Goal: Task Accomplishment & Management: Manage account settings

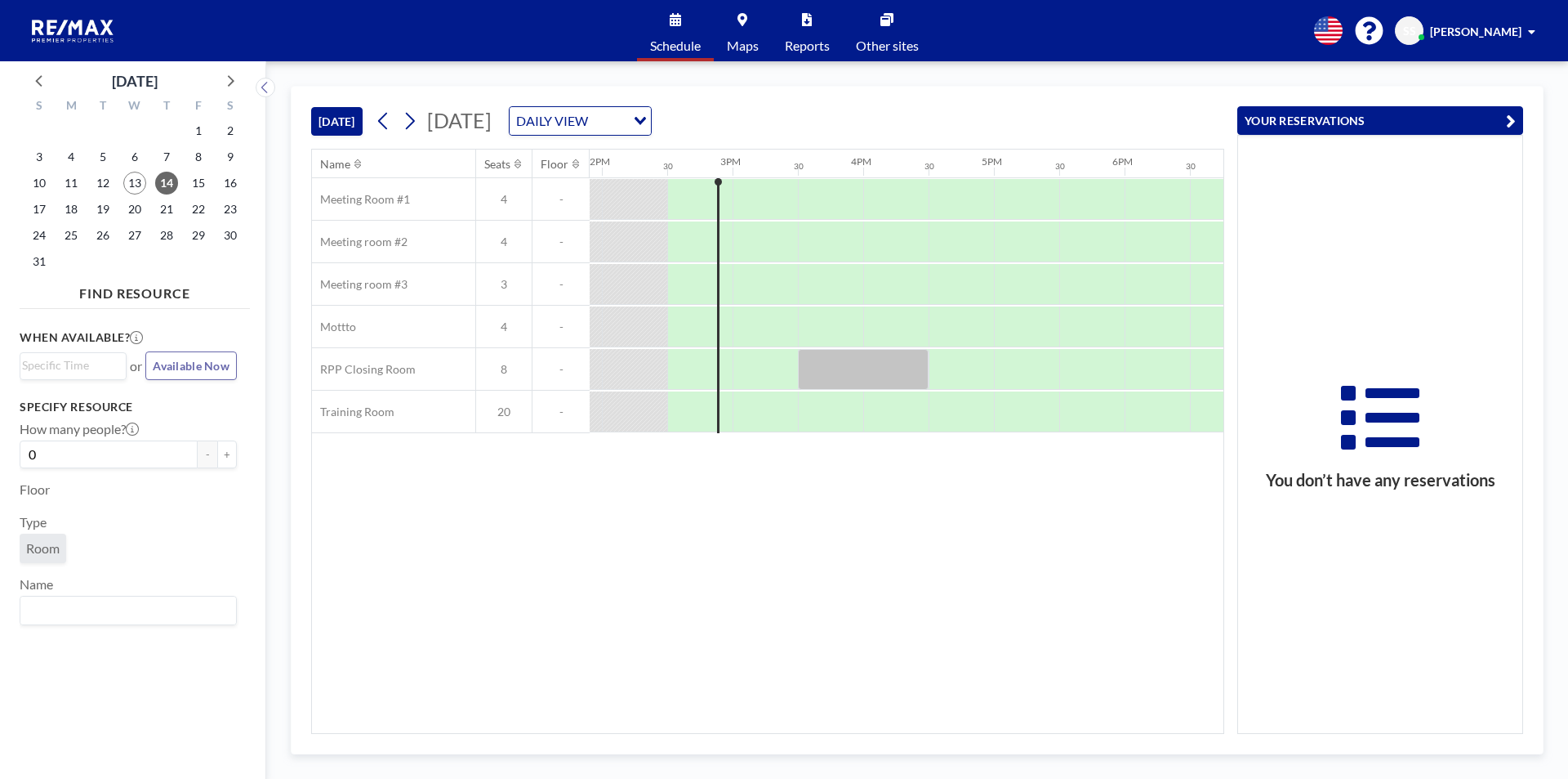
scroll to position [0, 1829]
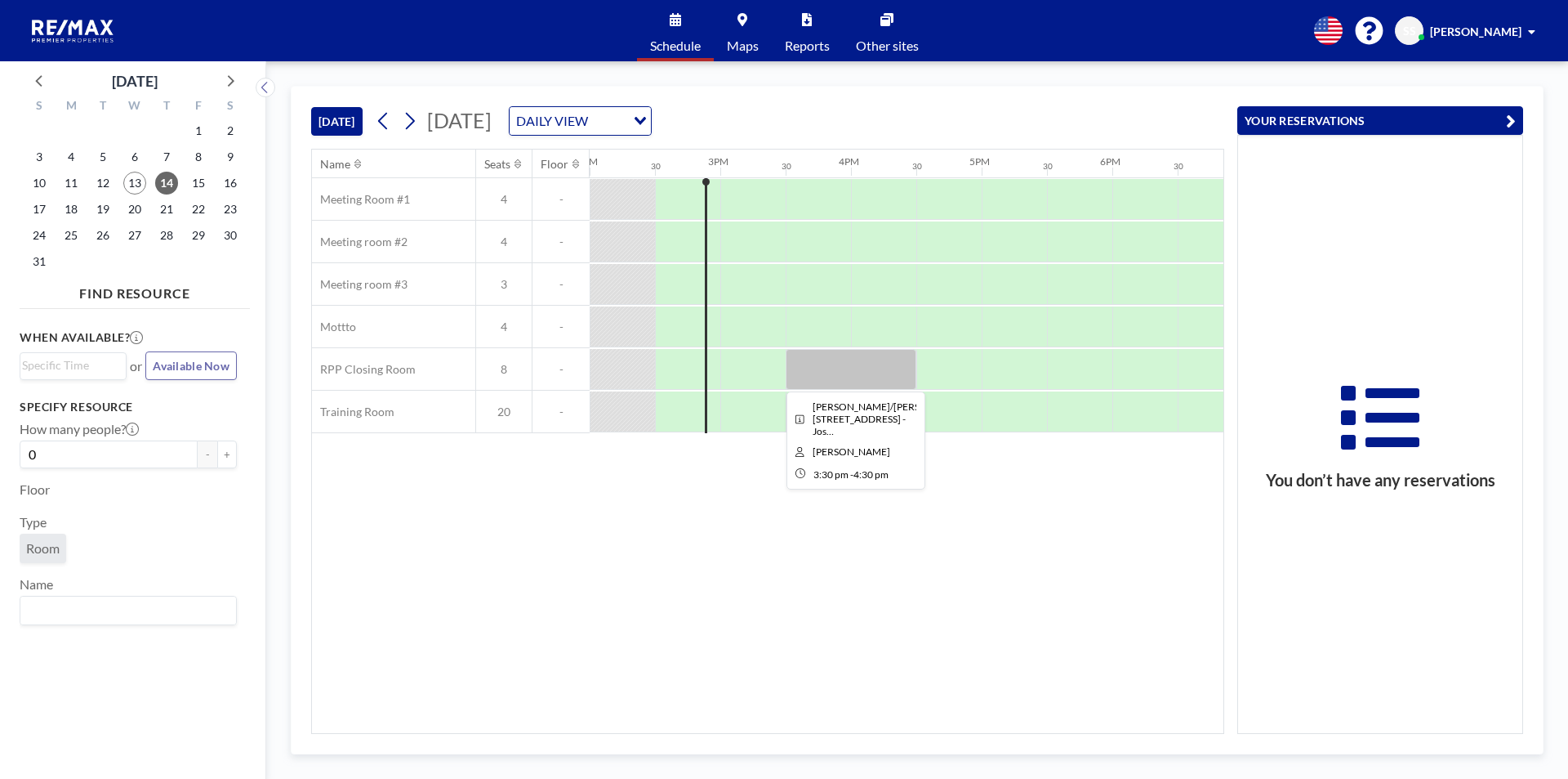
click at [855, 381] on div at bounding box center [851, 369] width 131 height 41
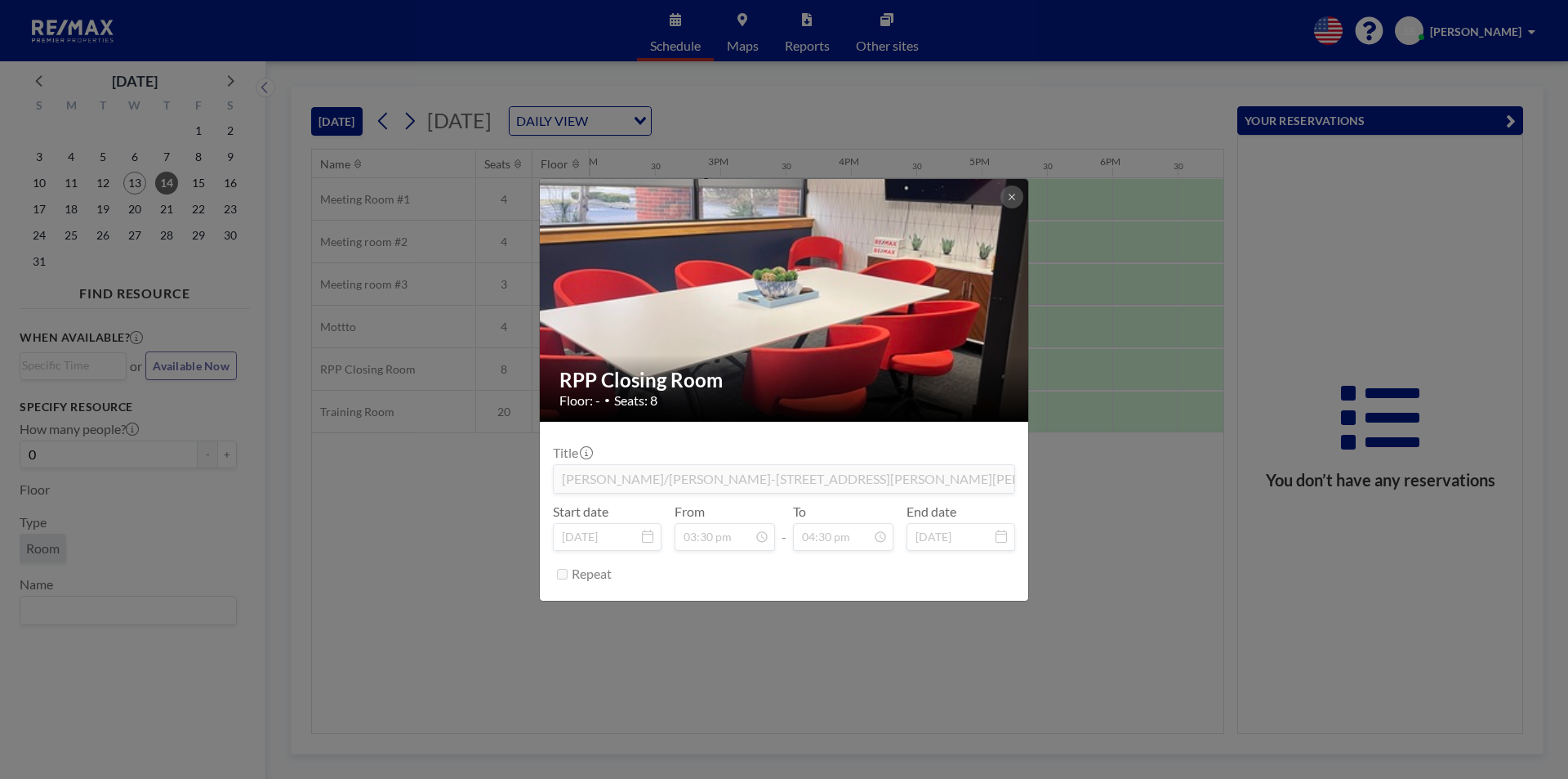
click at [1094, 482] on div "RPP Closing Room Floor: - • Seats: 8 Title [PERSON_NAME]/[PERSON_NAME]-[STREET_…" at bounding box center [784, 390] width 1568 height 779
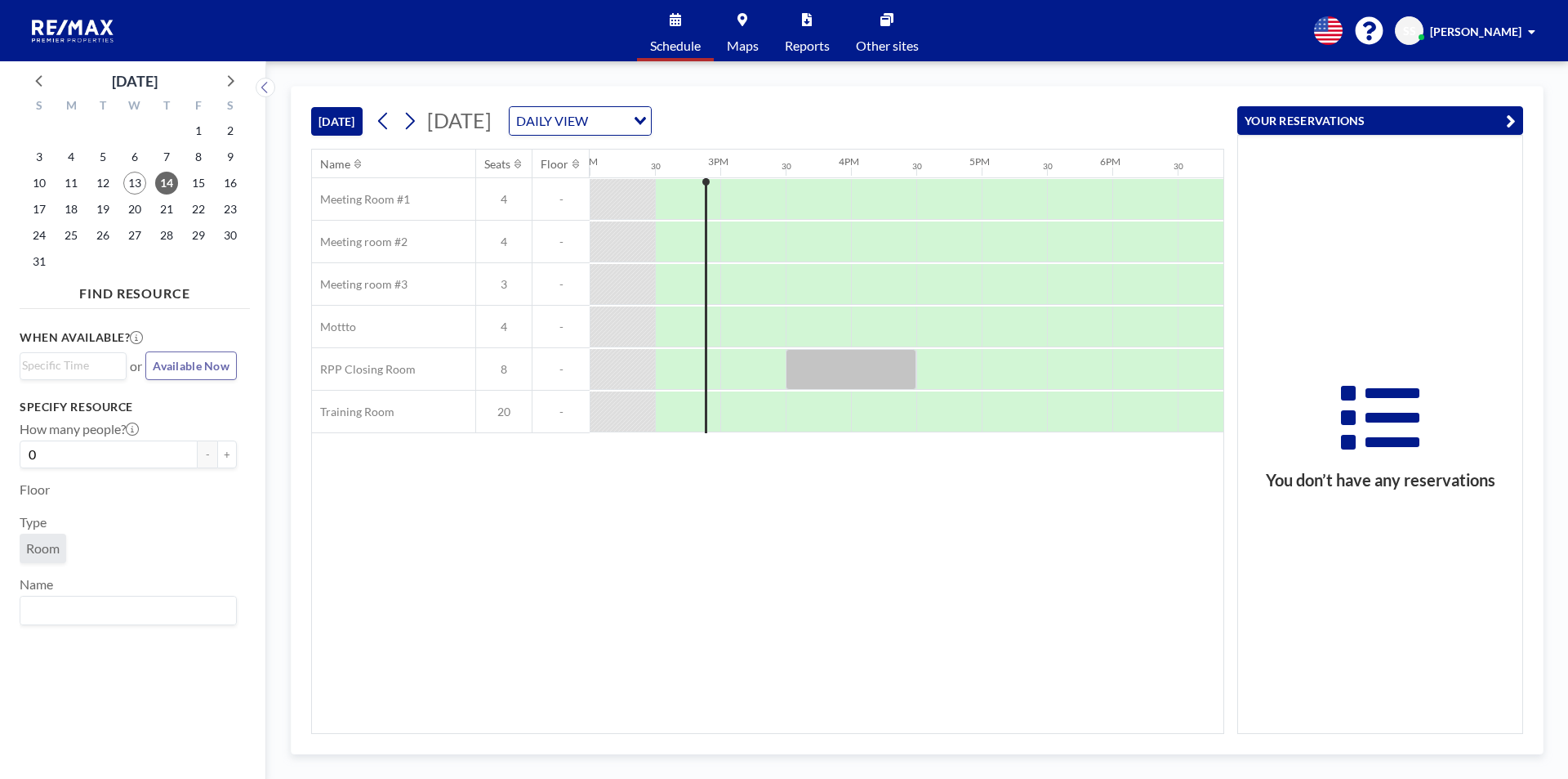
click at [625, 123] on div "DAILY VIEW" at bounding box center [568, 119] width 116 height 24
click at [743, 170] on li "WEEKLY VIEW" at bounding box center [755, 173] width 140 height 24
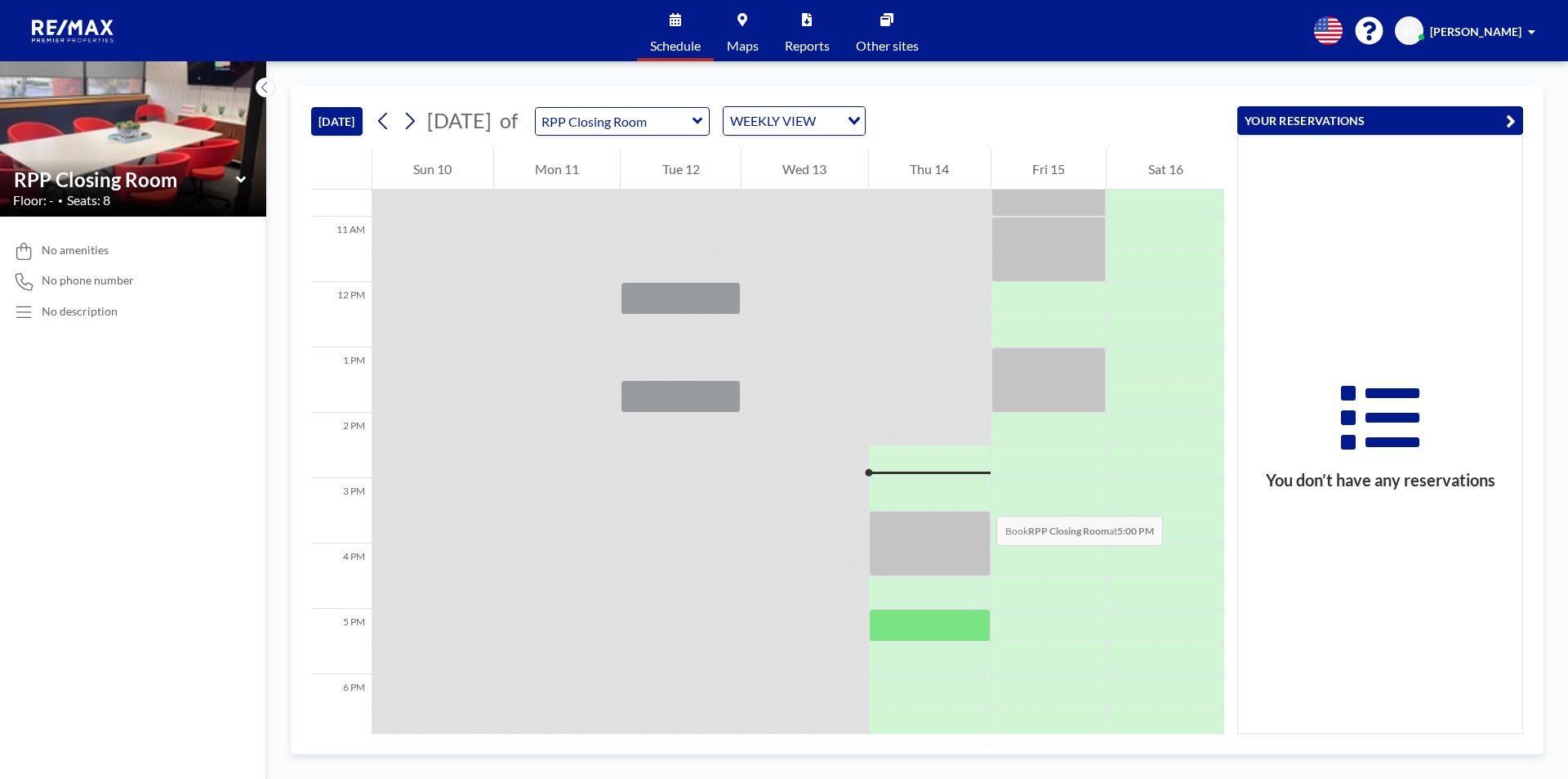
scroll to position [588, 0]
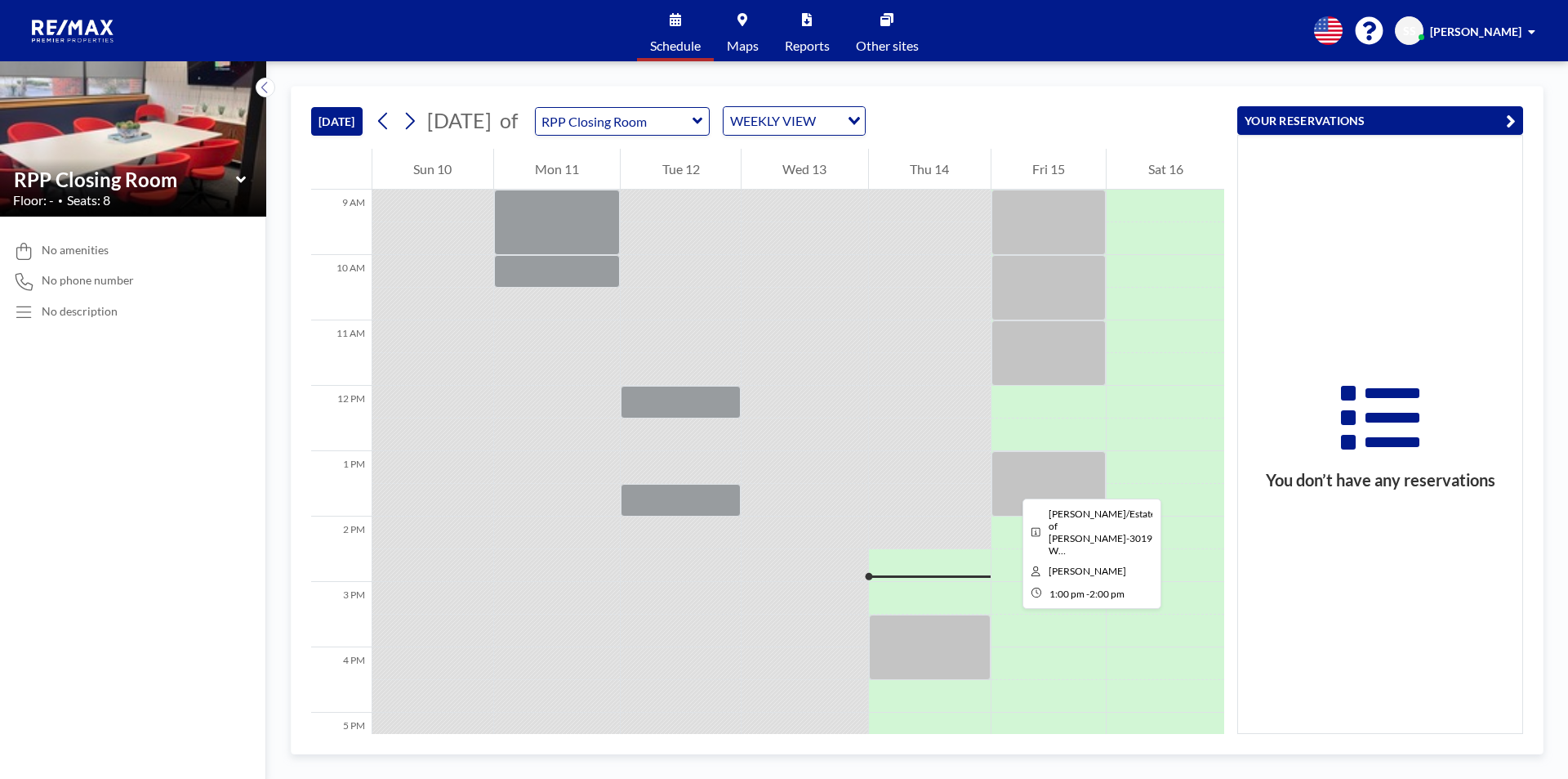
click at [1009, 484] on div at bounding box center [1049, 483] width 115 height 65
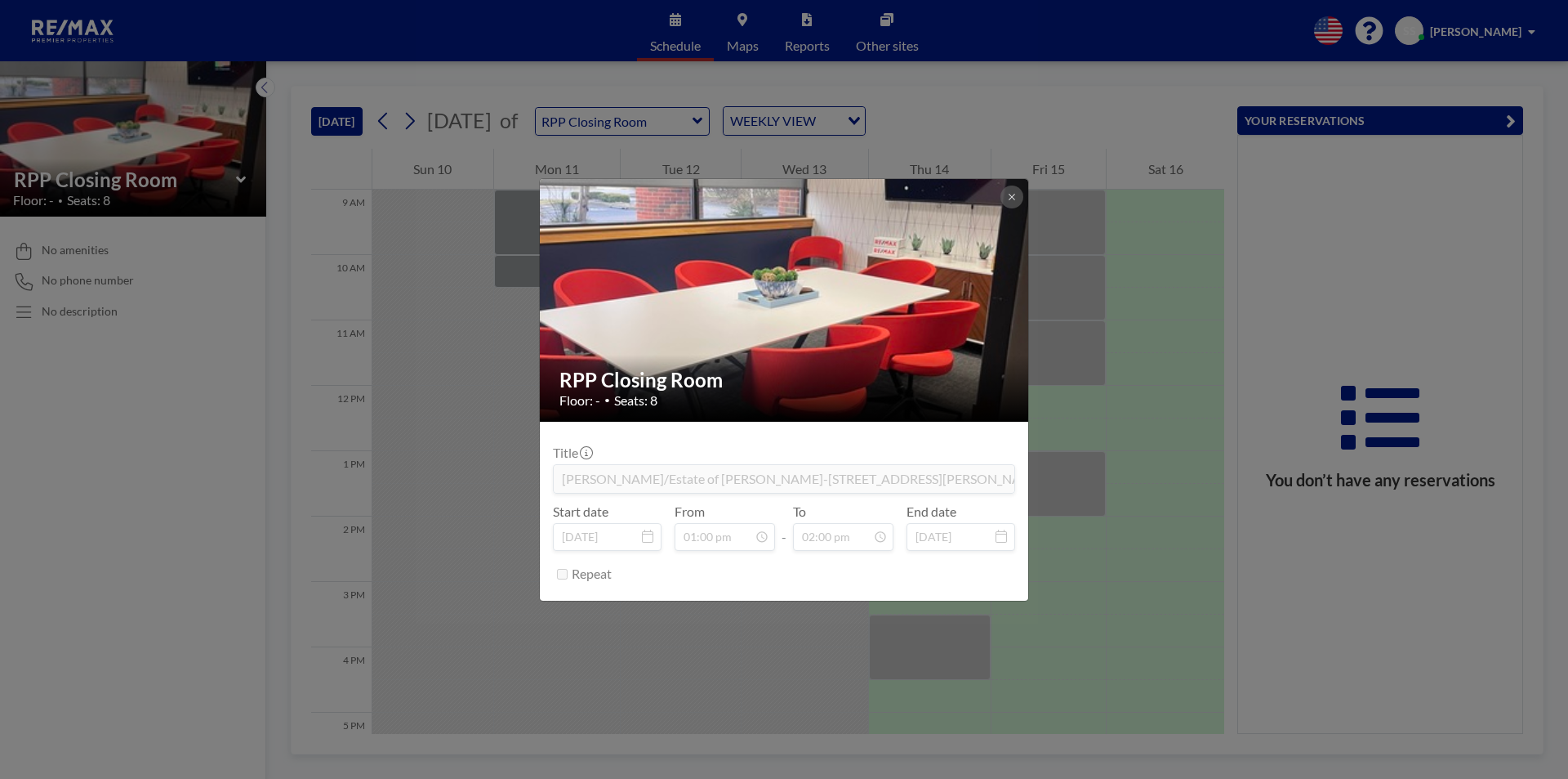
click at [1102, 544] on div "RPP Closing Room Floor: - • Seats: 8 Title [PERSON_NAME]/Estate of [PERSON_NAME…" at bounding box center [784, 390] width 1568 height 779
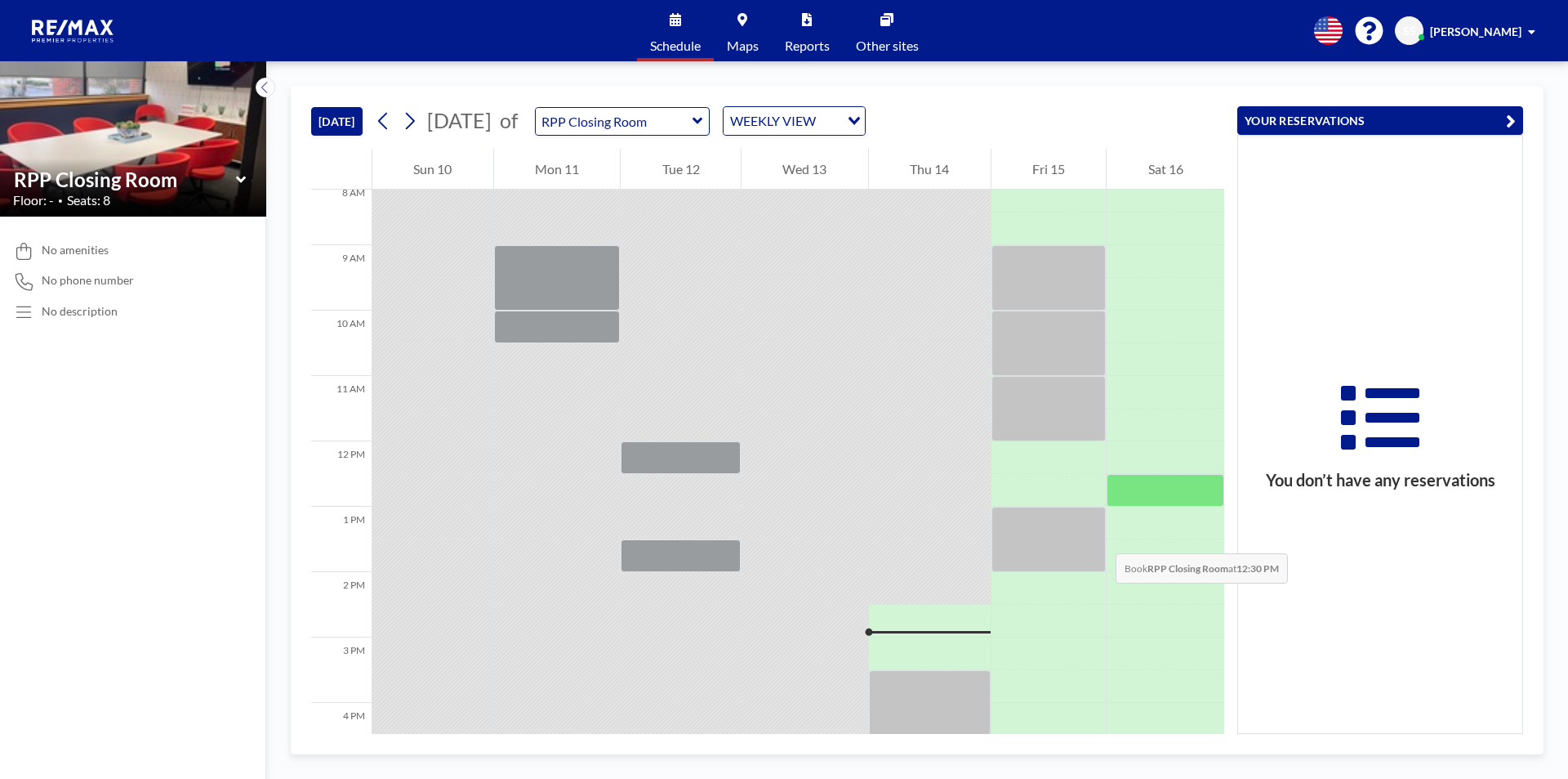
scroll to position [425, 0]
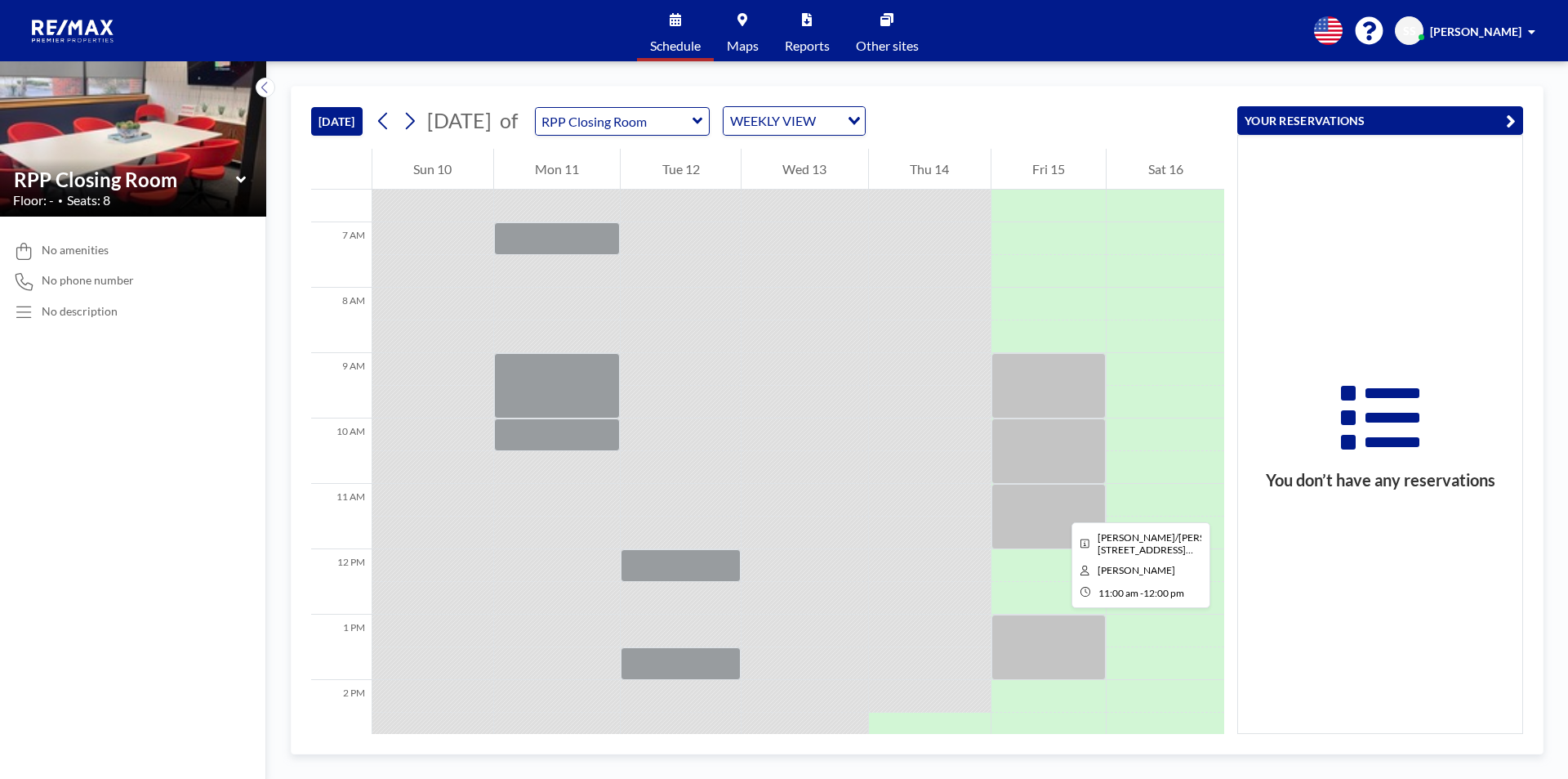
click at [1058, 507] on div at bounding box center [1049, 516] width 115 height 65
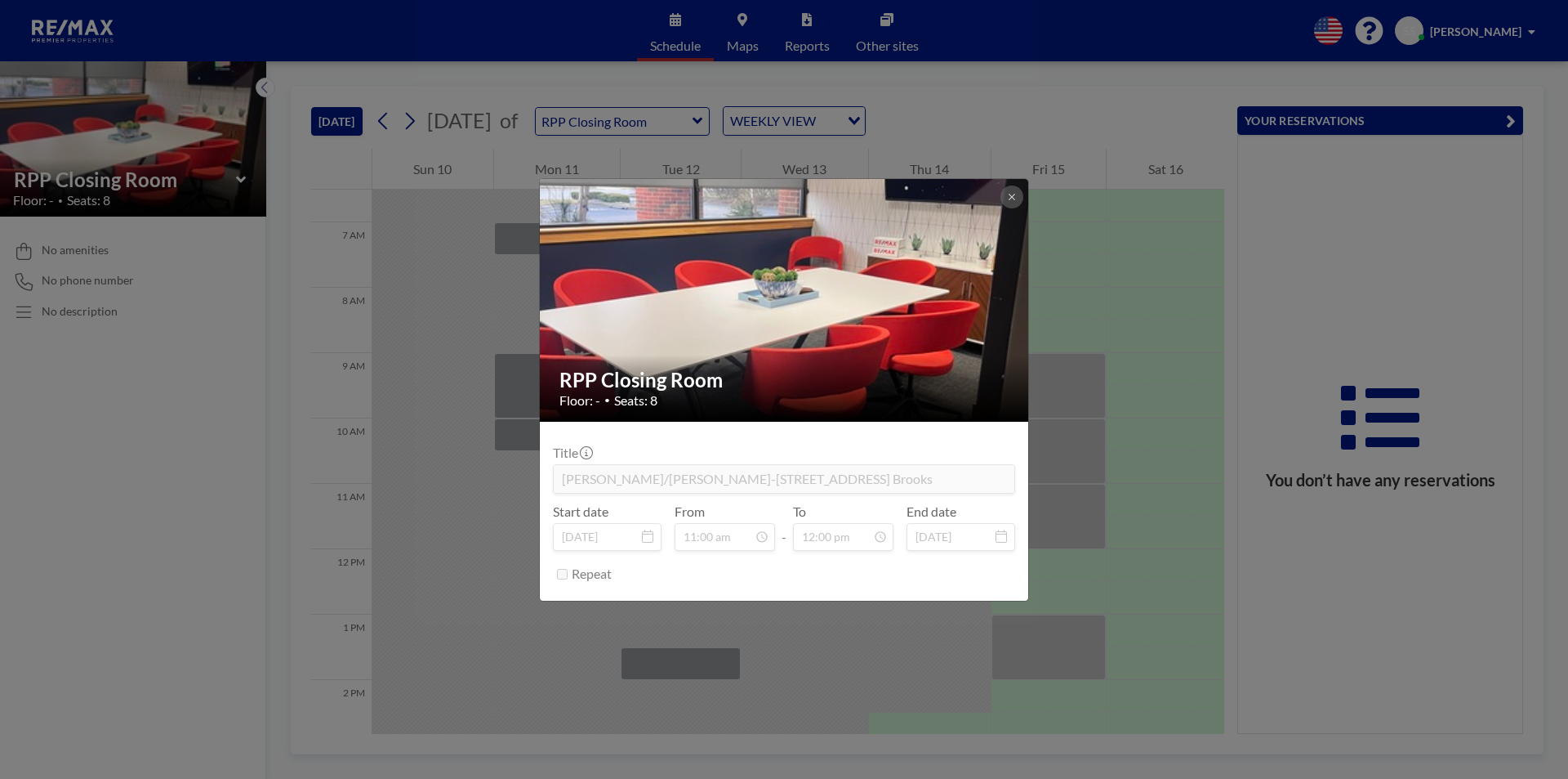
click at [1124, 514] on div "RPP Closing Room Floor: - • Seats: 8 Title [PERSON_NAME]/[PERSON_NAME]-[STREET_…" at bounding box center [784, 390] width 1568 height 779
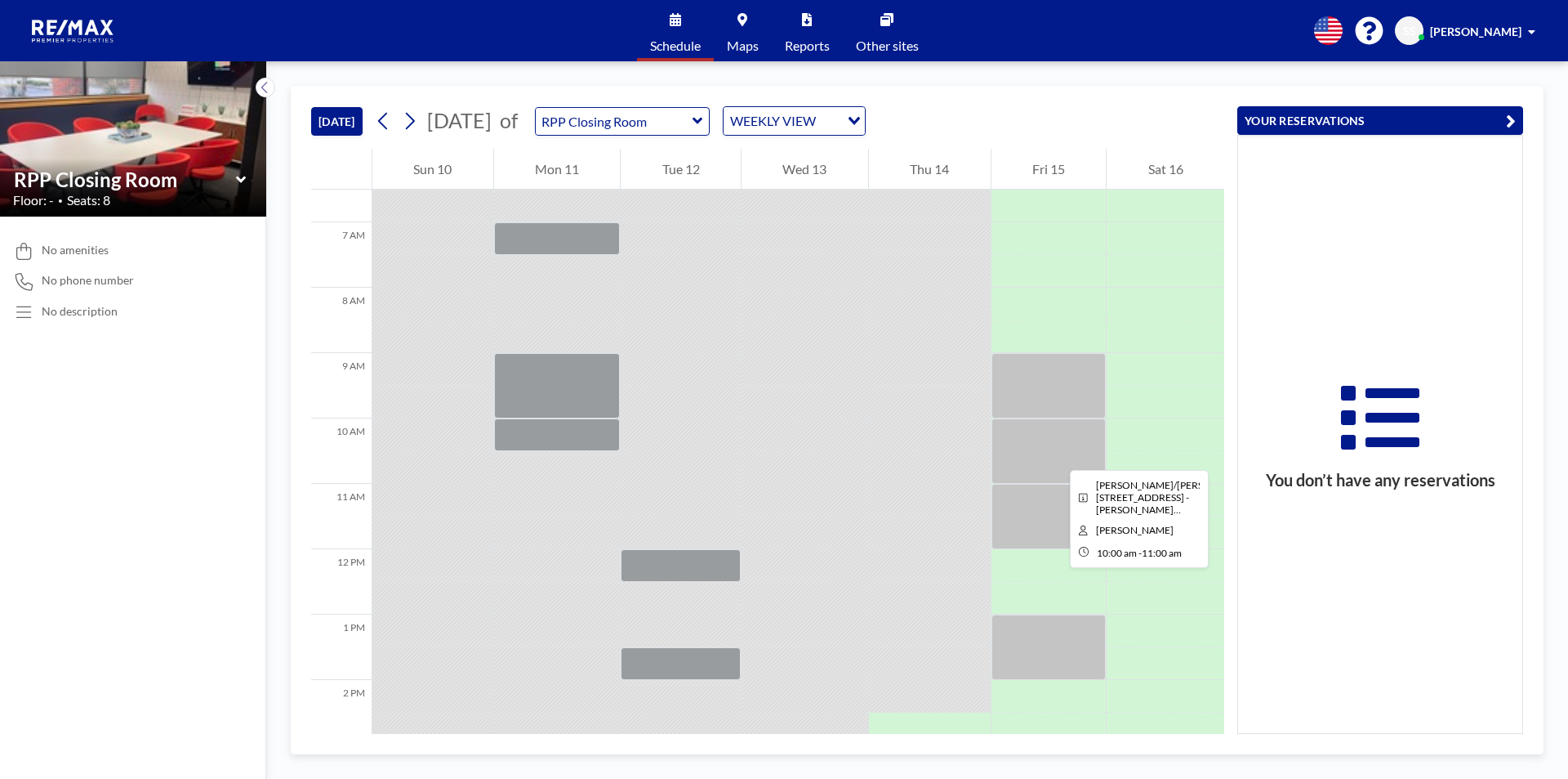
click at [1057, 455] on div at bounding box center [1049, 450] width 115 height 65
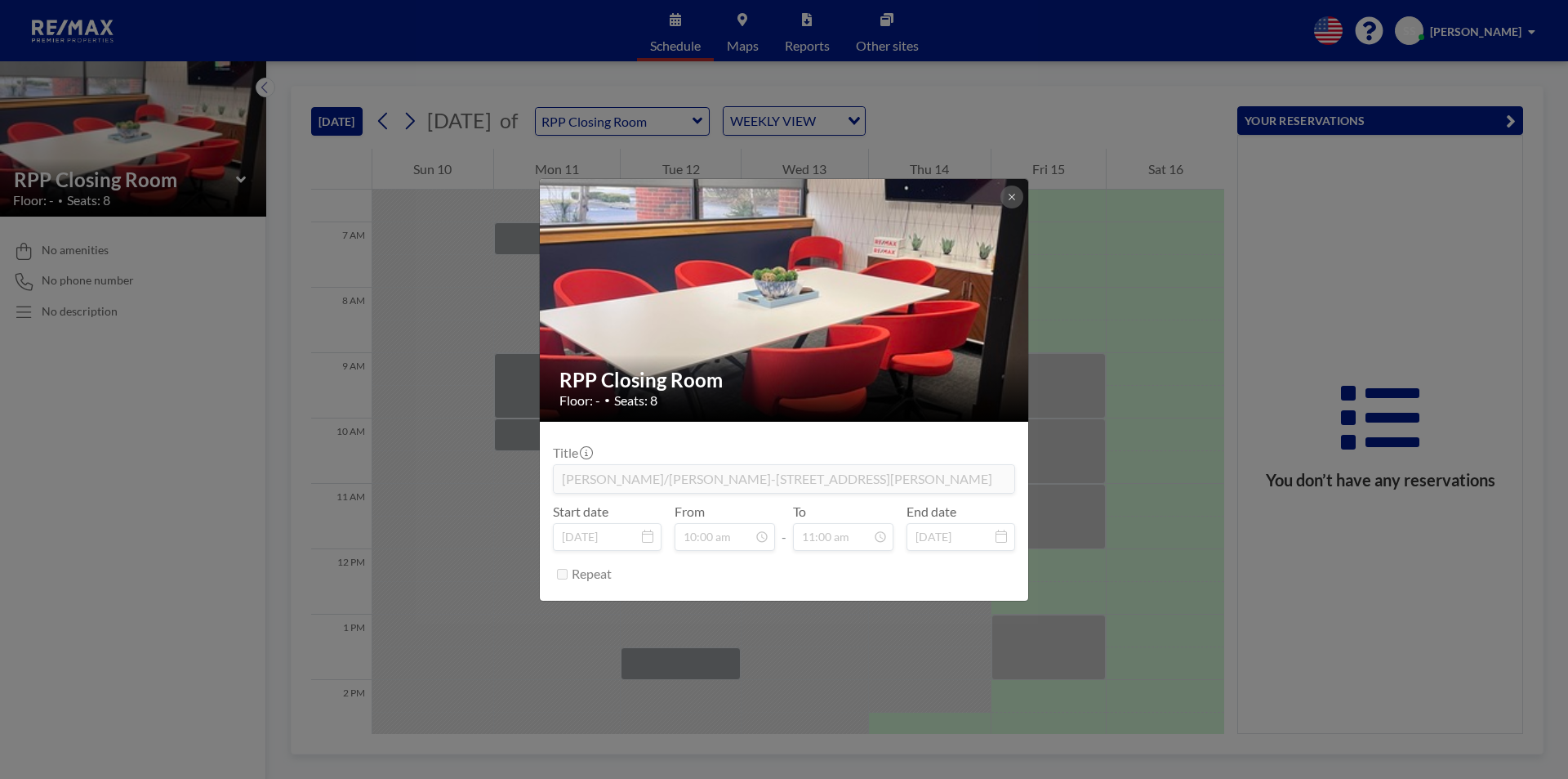
click at [1131, 407] on div "RPP Closing Room Floor: - • Seats: 8 Title [PERSON_NAME]/[PERSON_NAME]-[STREET_…" at bounding box center [784, 390] width 1568 height 779
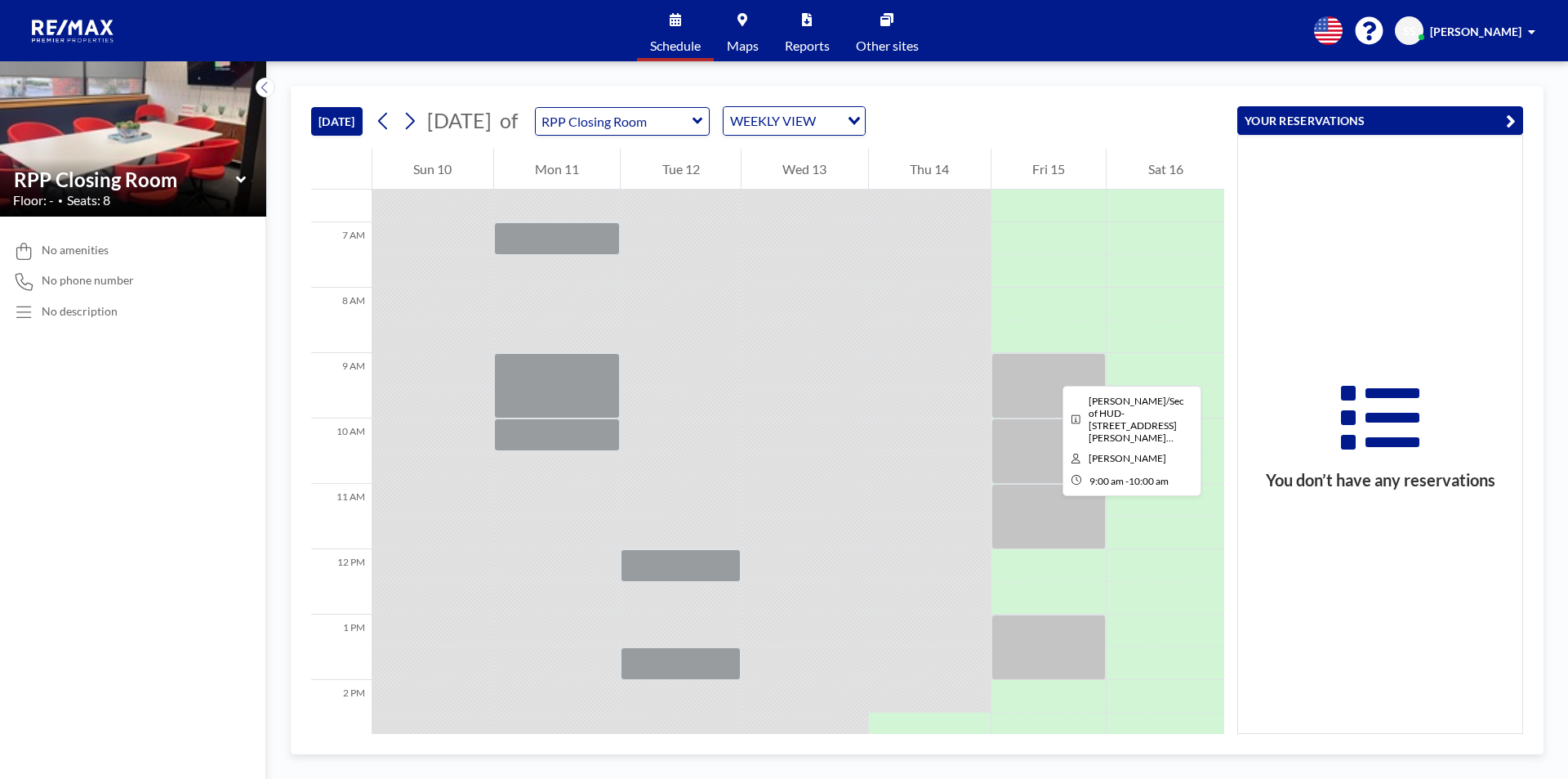
click at [1048, 370] on div at bounding box center [1049, 385] width 115 height 65
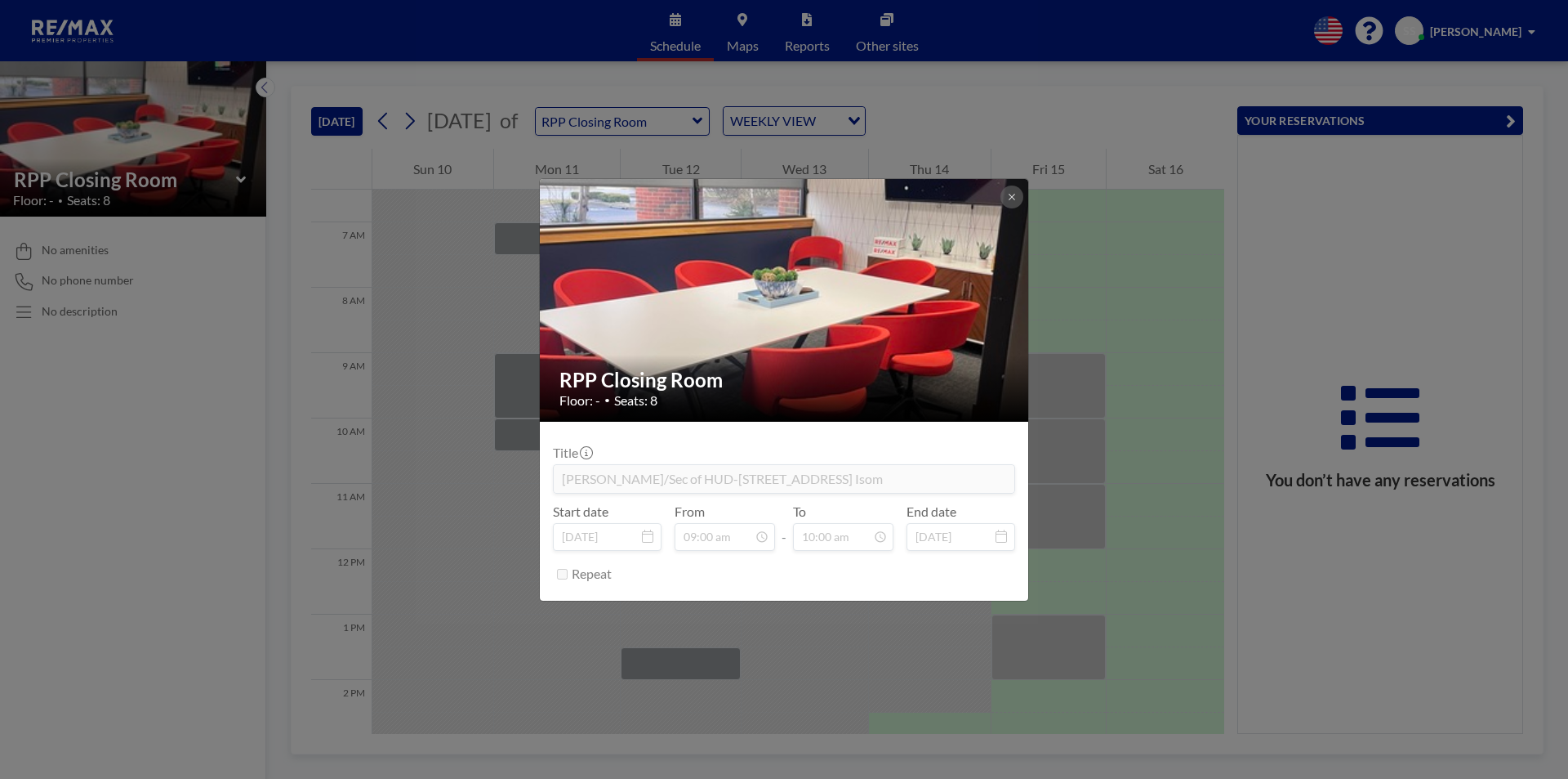
click at [1128, 373] on div "RPP Closing Room Floor: - • Seats: 8 Title [PERSON_NAME]/Sec of HUD-[STREET_ADD…" at bounding box center [784, 390] width 1568 height 779
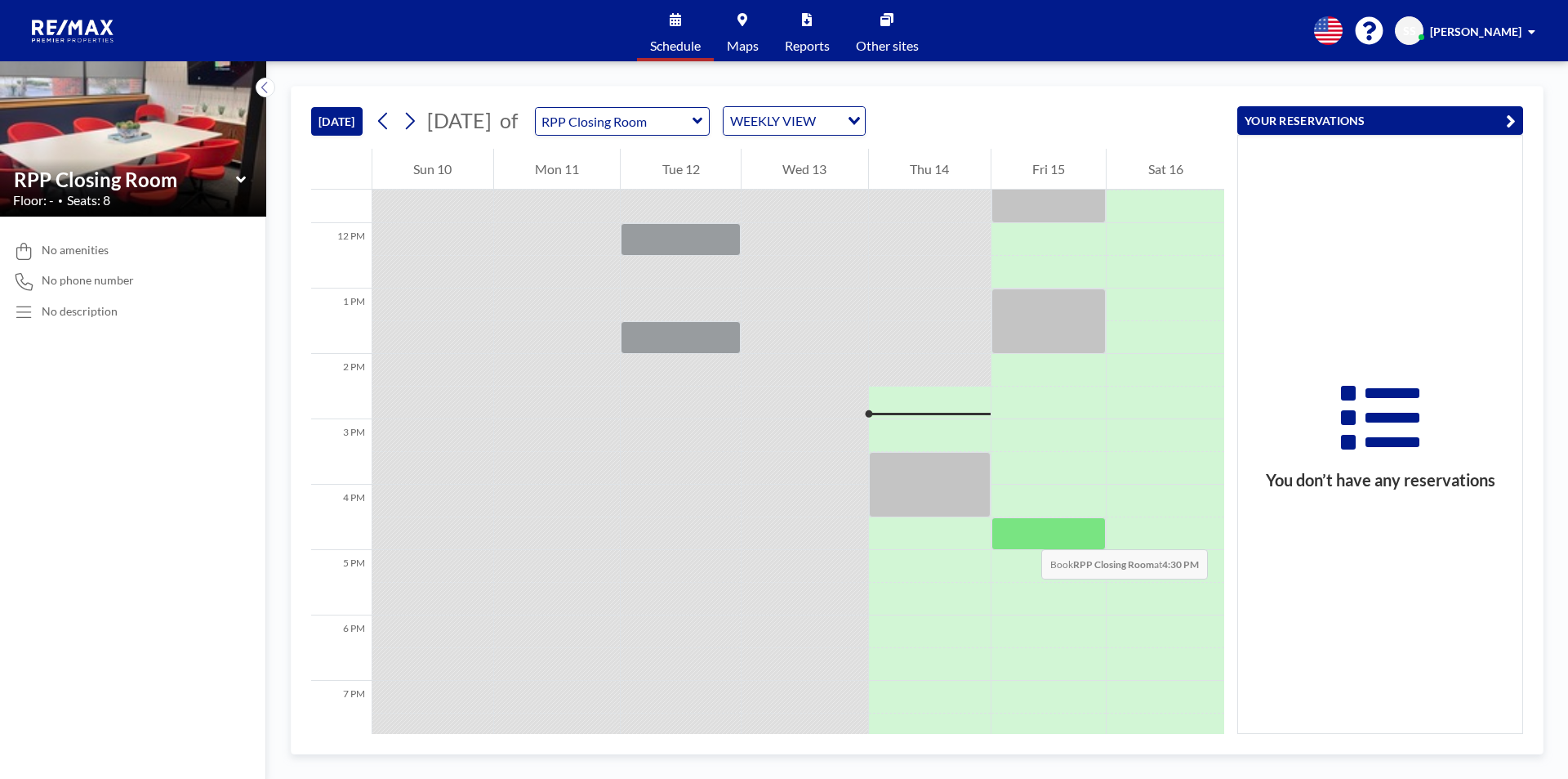
scroll to position [751, 0]
click at [804, 126] on div "WEEKLY VIEW" at bounding box center [781, 119] width 116 height 24
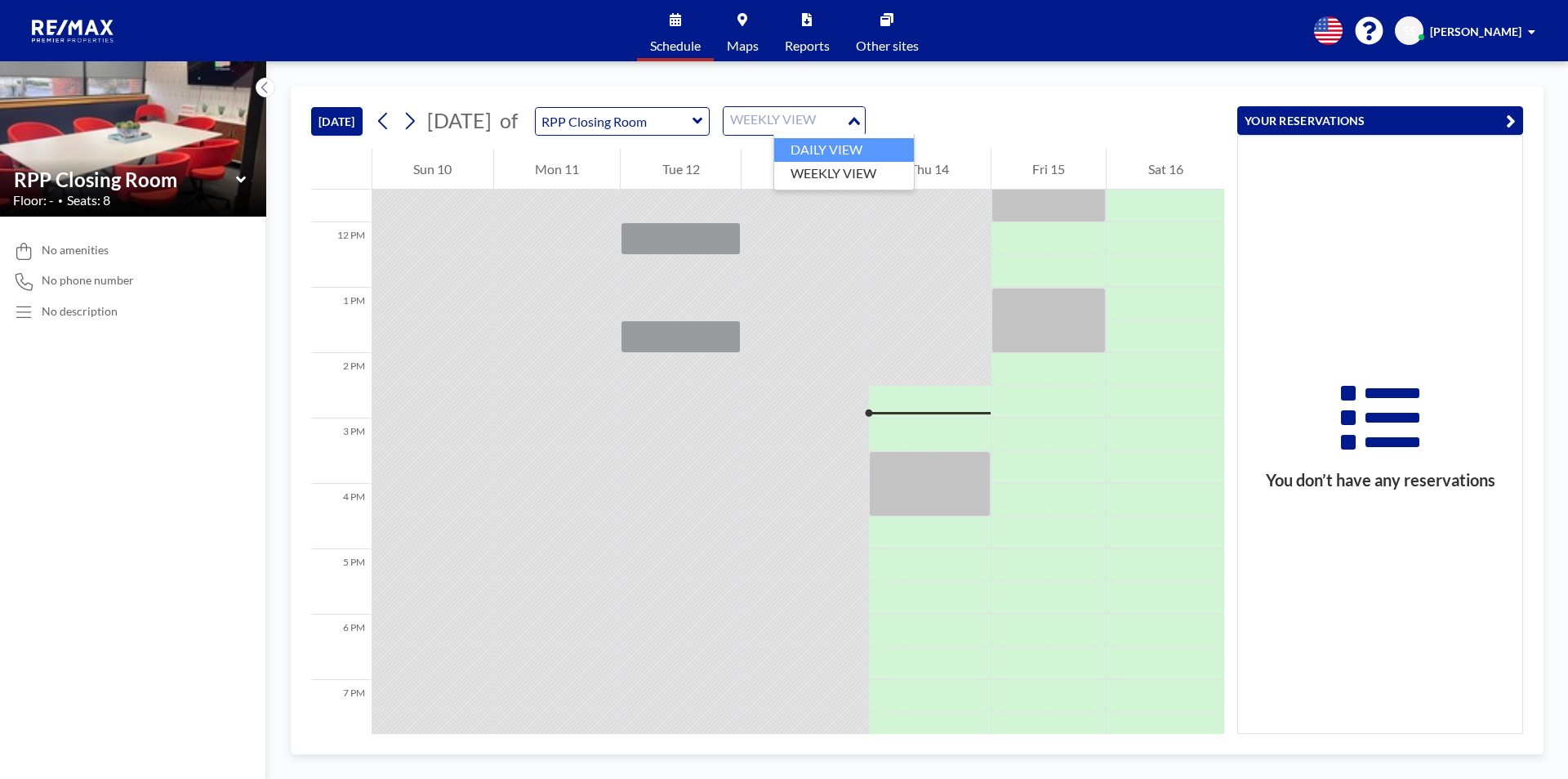
click at [799, 142] on li "DAILY VIEW" at bounding box center [844, 150] width 140 height 24
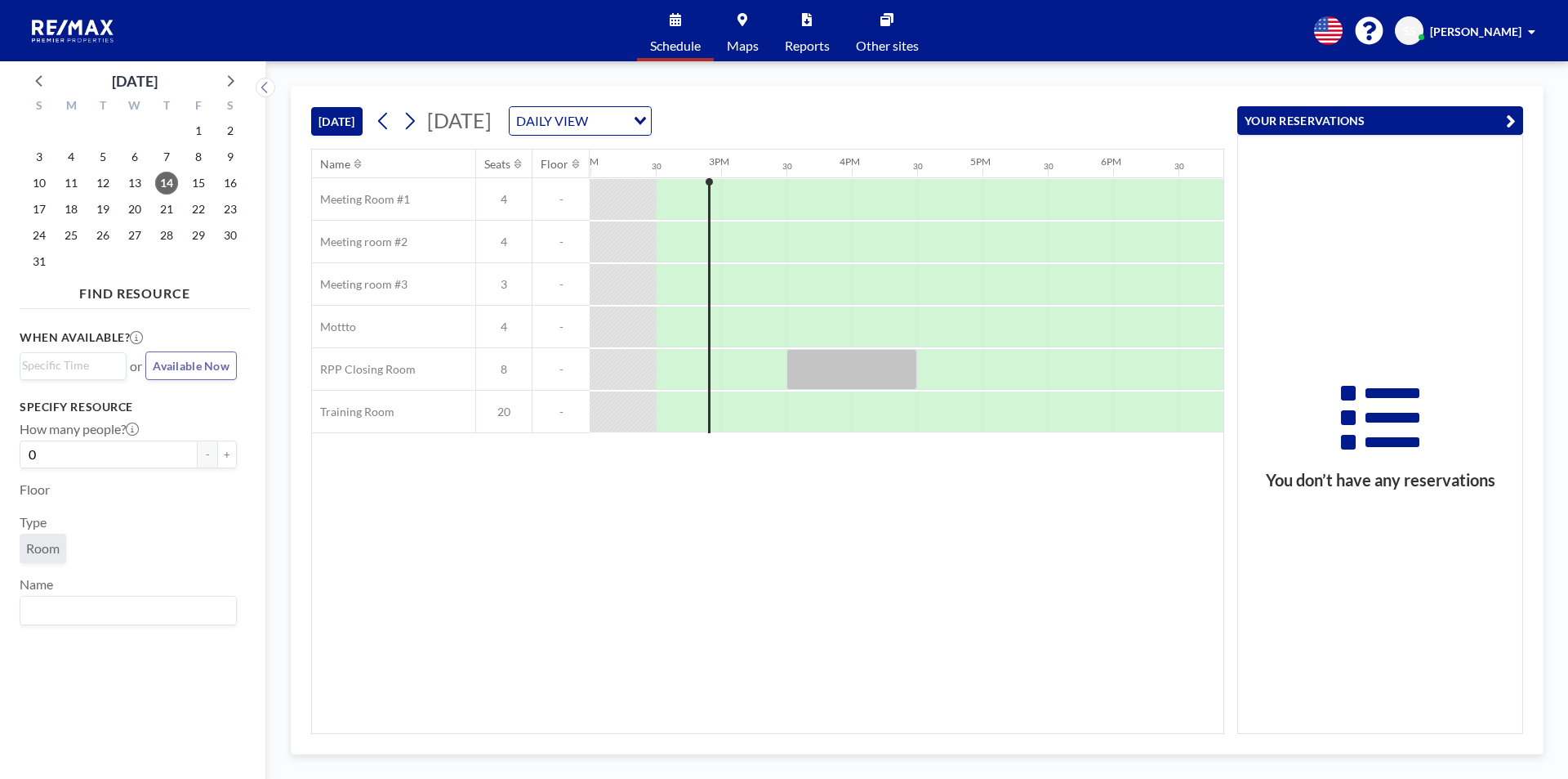
scroll to position [0, 1829]
